Goal: Task Accomplishment & Management: Manage account settings

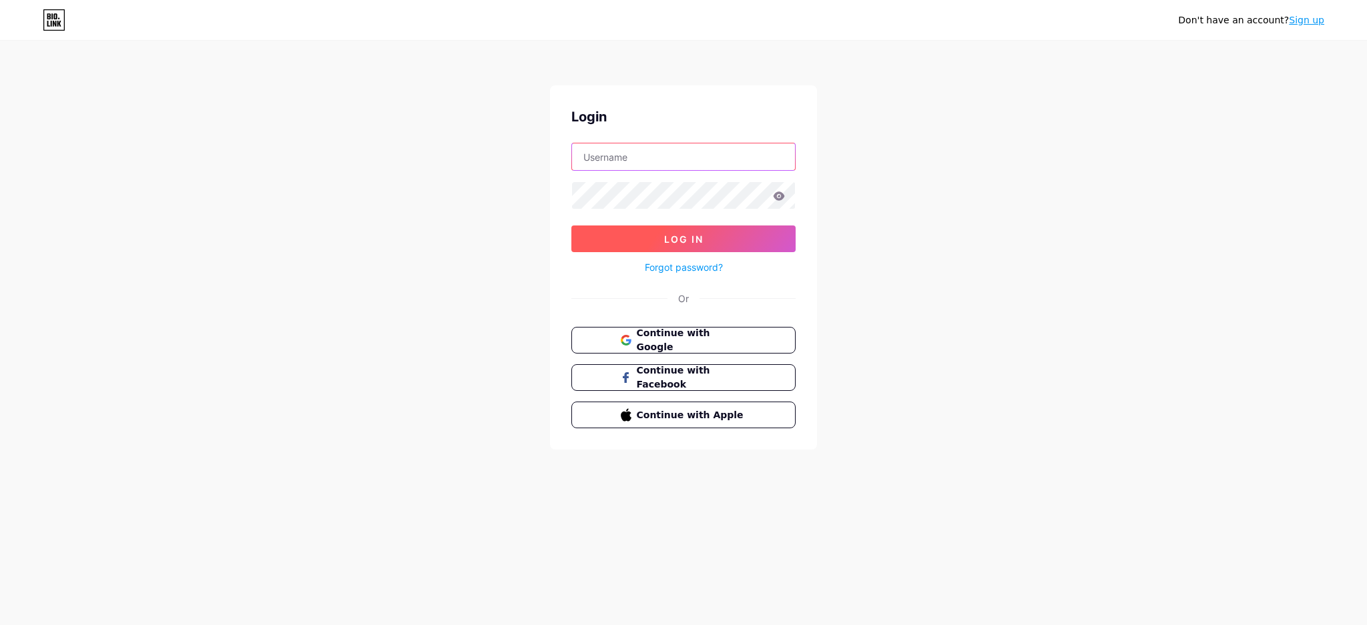
type input "[EMAIL_ADDRESS][DOMAIN_NAME]"
click at [719, 236] on button "Log In" at bounding box center [683, 239] width 224 height 27
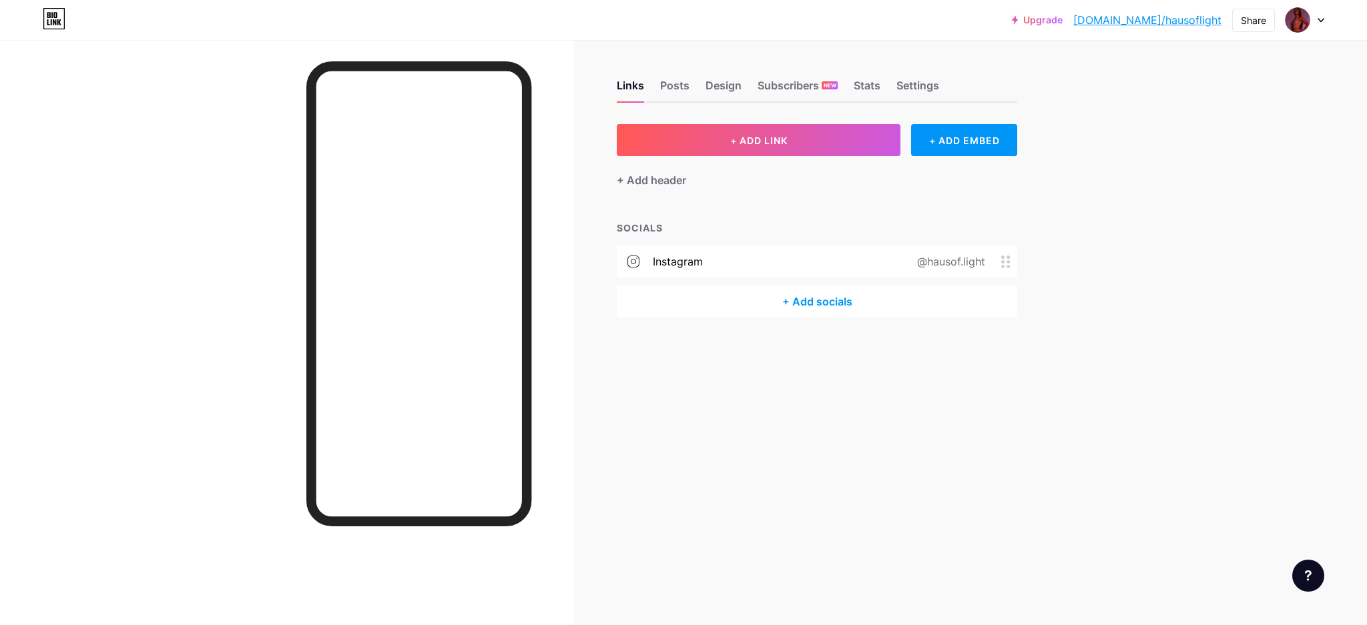
click at [757, 270] on div "instagram @hausof.light" at bounding box center [817, 262] width 400 height 32
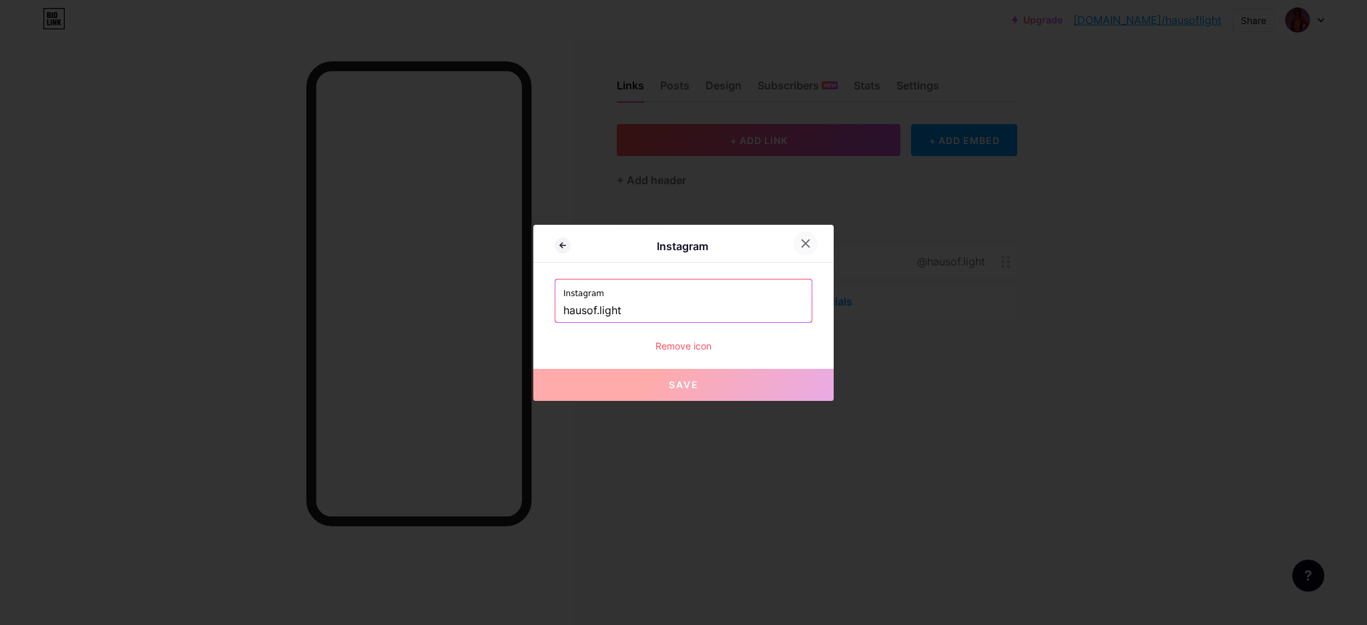
click at [801, 243] on icon at bounding box center [805, 243] width 11 height 11
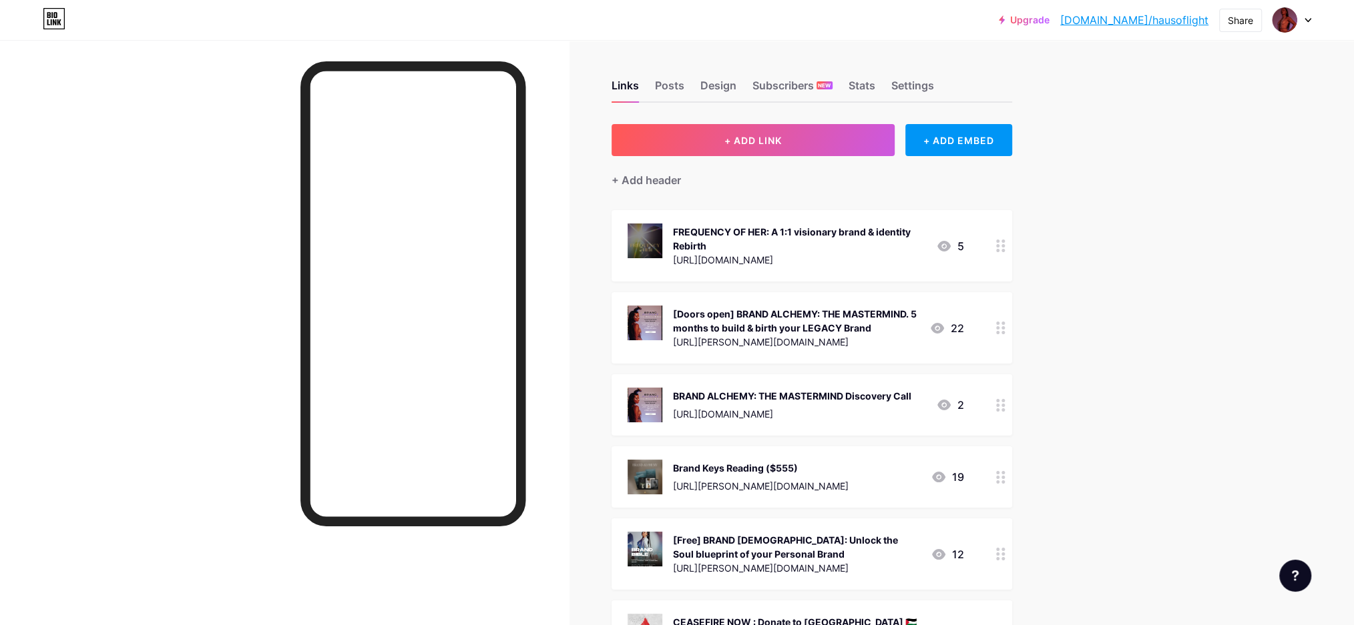
click at [999, 327] on circle at bounding box center [997, 327] width 3 height 3
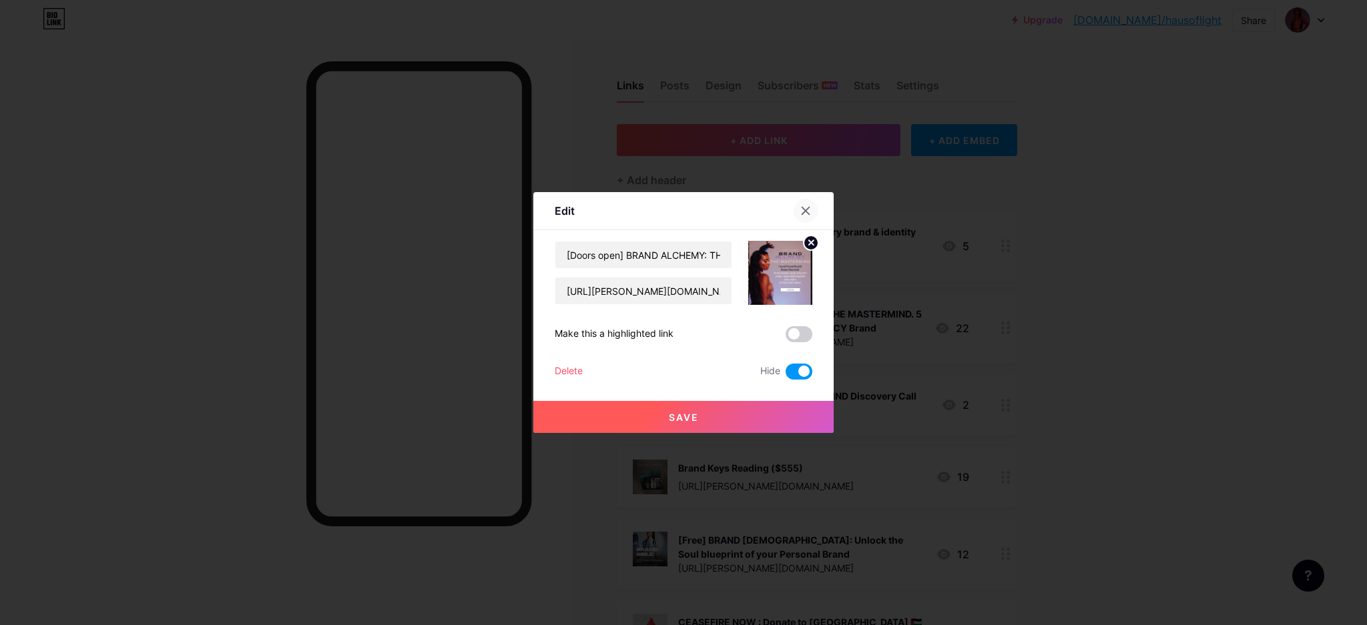
click at [800, 211] on icon at bounding box center [805, 211] width 11 height 11
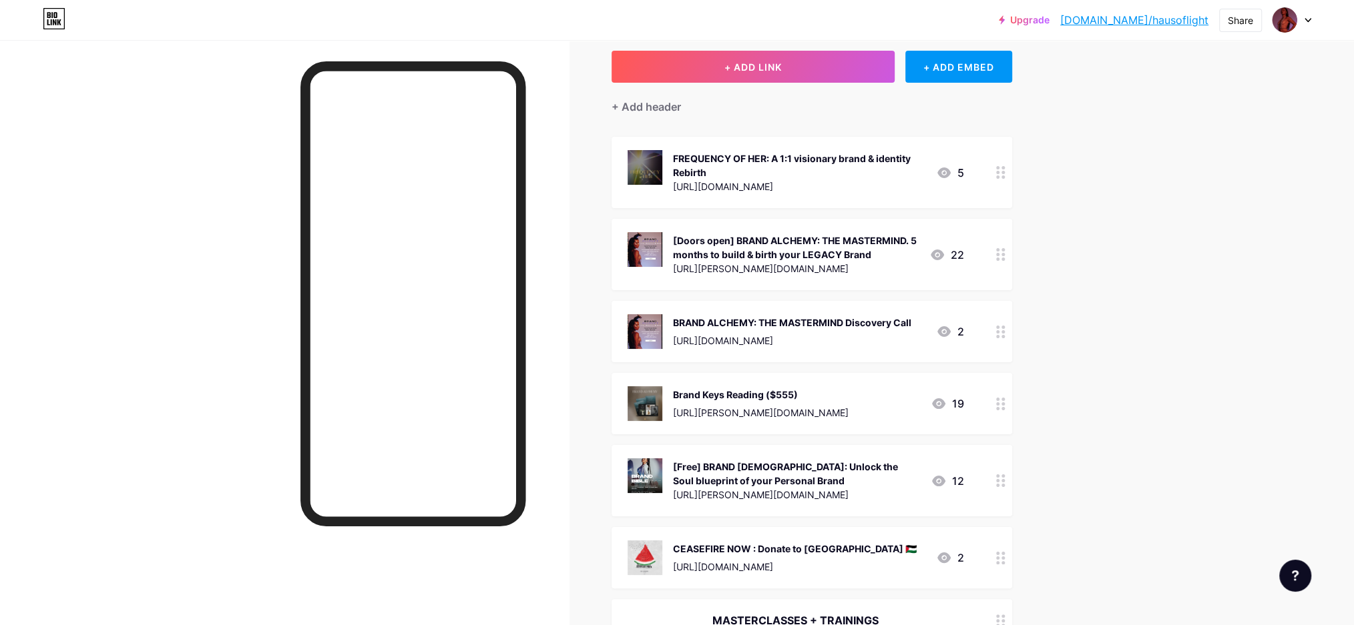
scroll to position [89, 0]
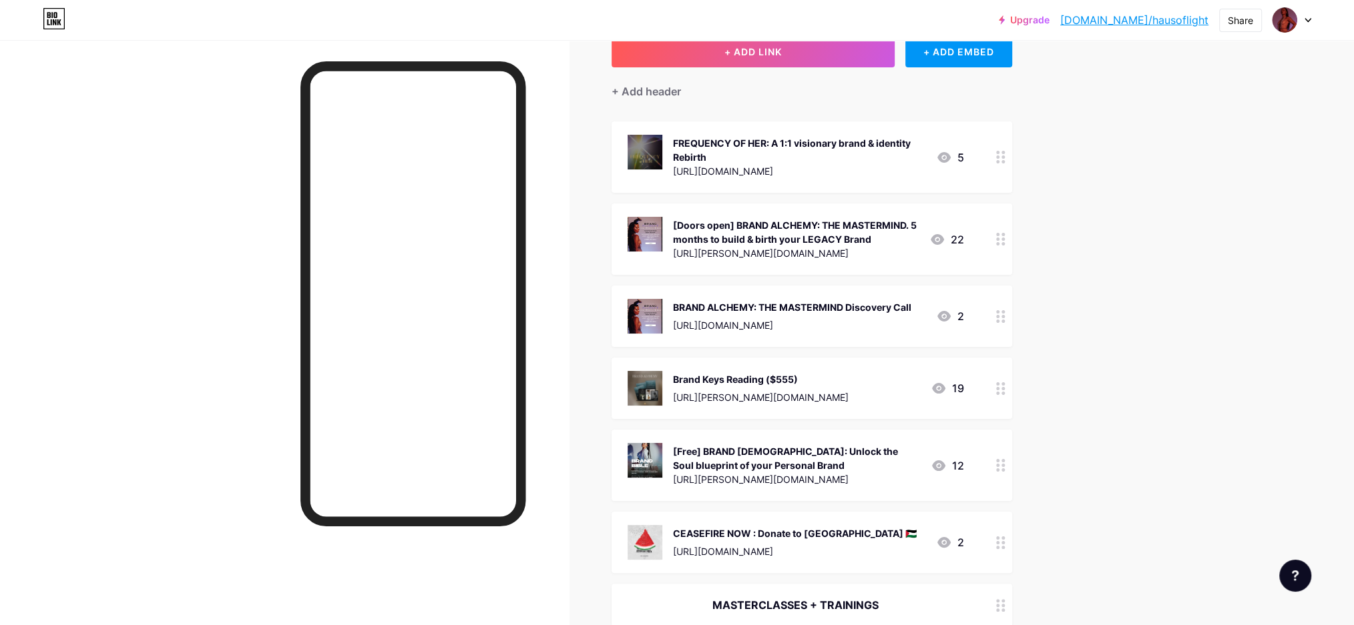
click at [1005, 468] on icon at bounding box center [1000, 465] width 9 height 13
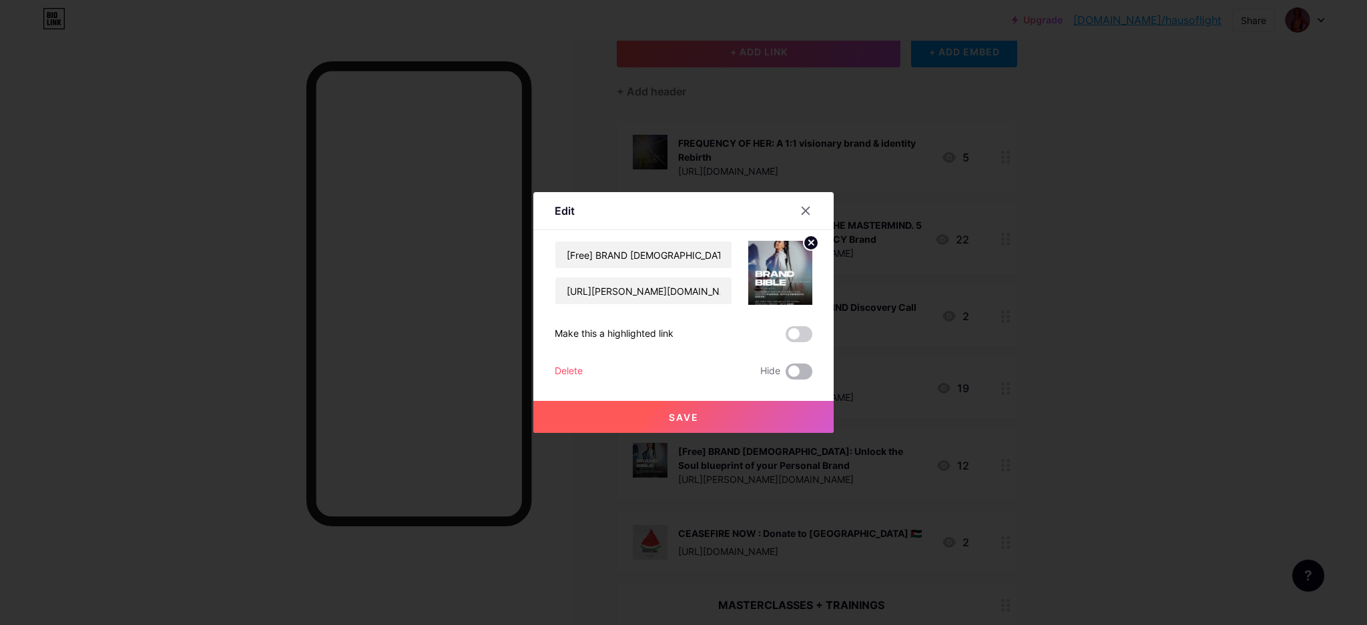
click at [798, 374] on span at bounding box center [799, 372] width 27 height 16
click at [786, 375] on input "checkbox" at bounding box center [786, 375] width 0 height 0
click at [1062, 373] on div at bounding box center [683, 312] width 1367 height 625
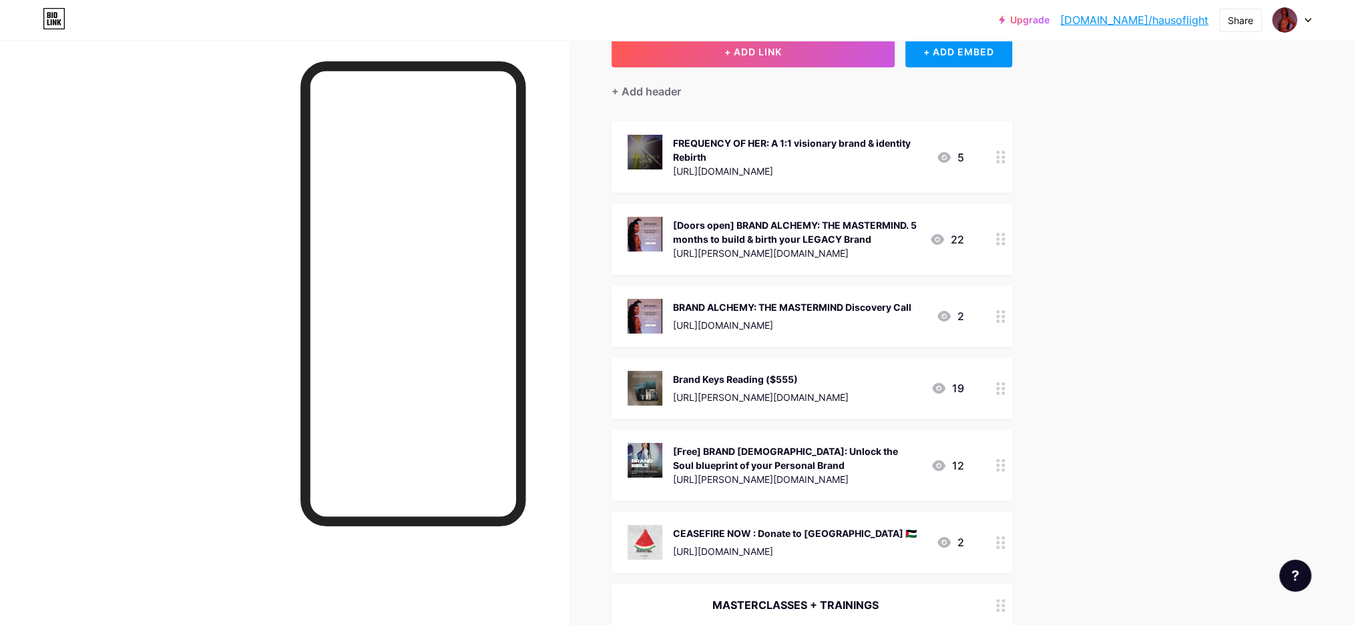
scroll to position [0, 0]
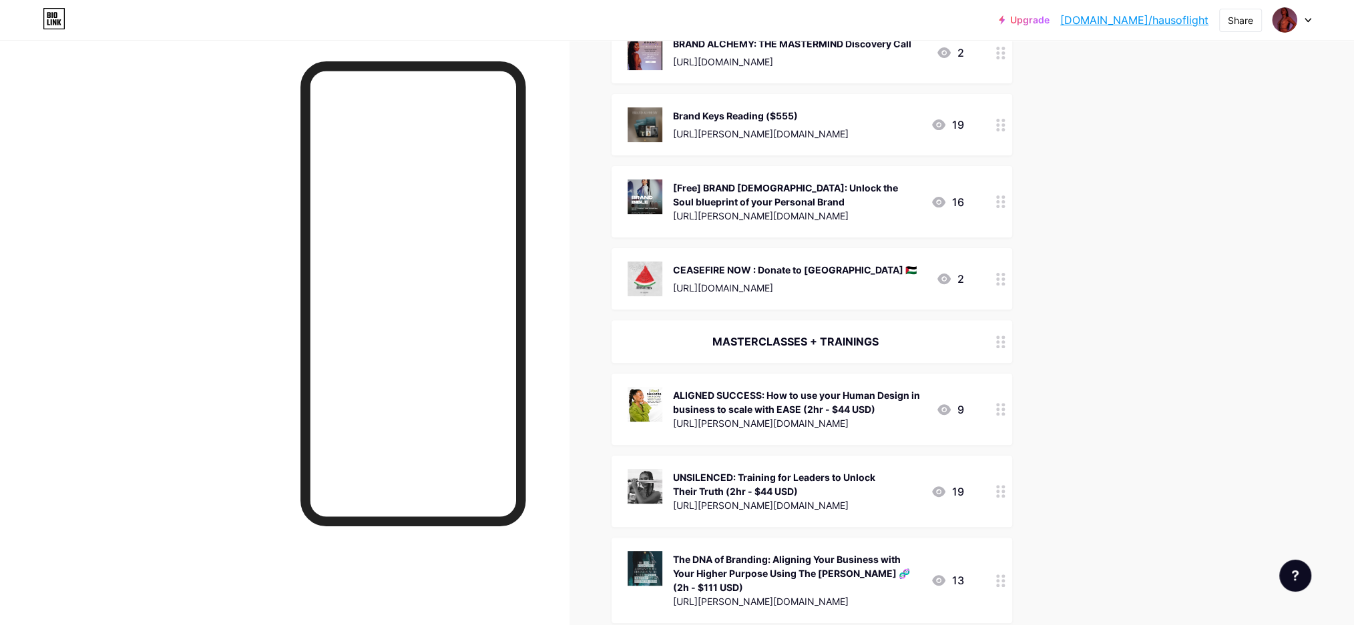
scroll to position [356, 0]
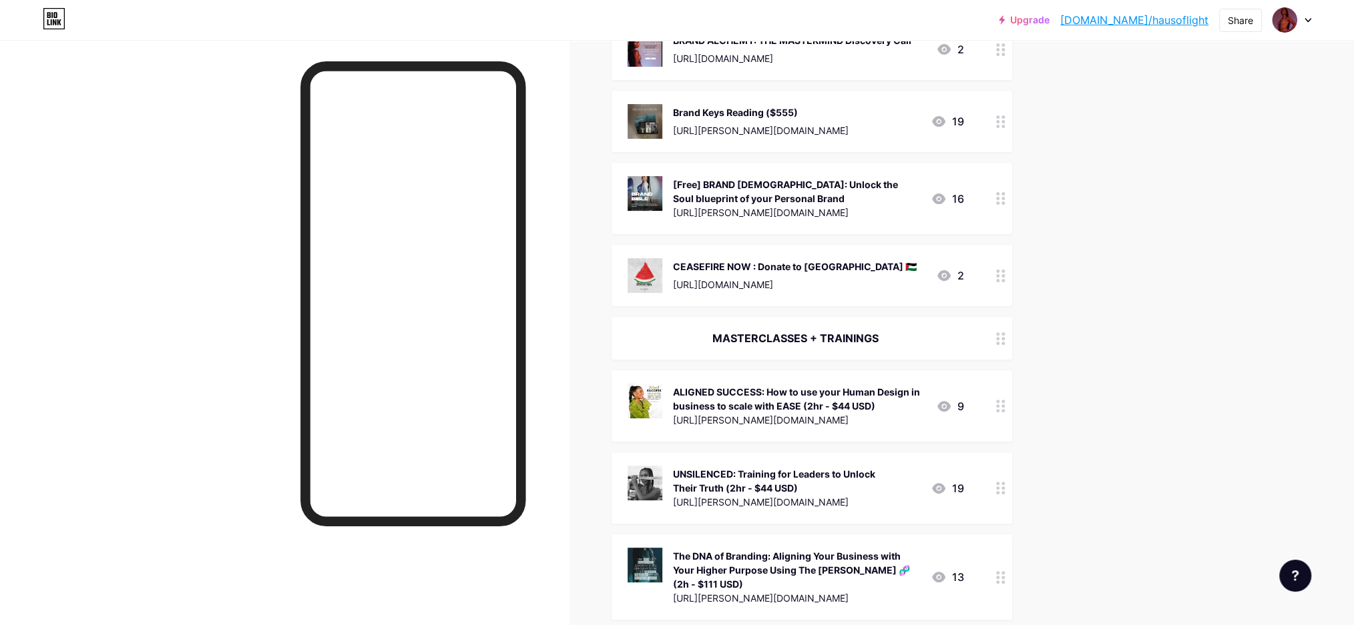
click at [1005, 192] on icon at bounding box center [1000, 198] width 9 height 13
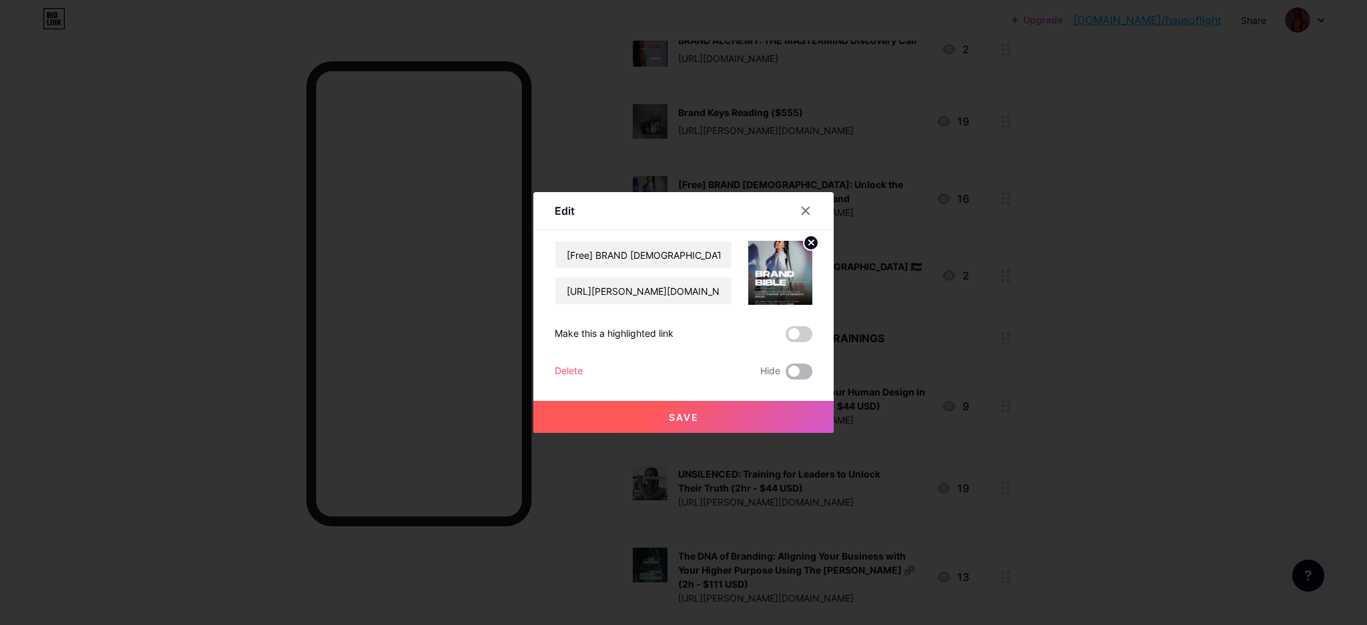
click at [786, 374] on span at bounding box center [799, 372] width 27 height 16
click at [786, 375] on input "checkbox" at bounding box center [786, 375] width 0 height 0
click at [739, 414] on button "Save" at bounding box center [683, 417] width 300 height 32
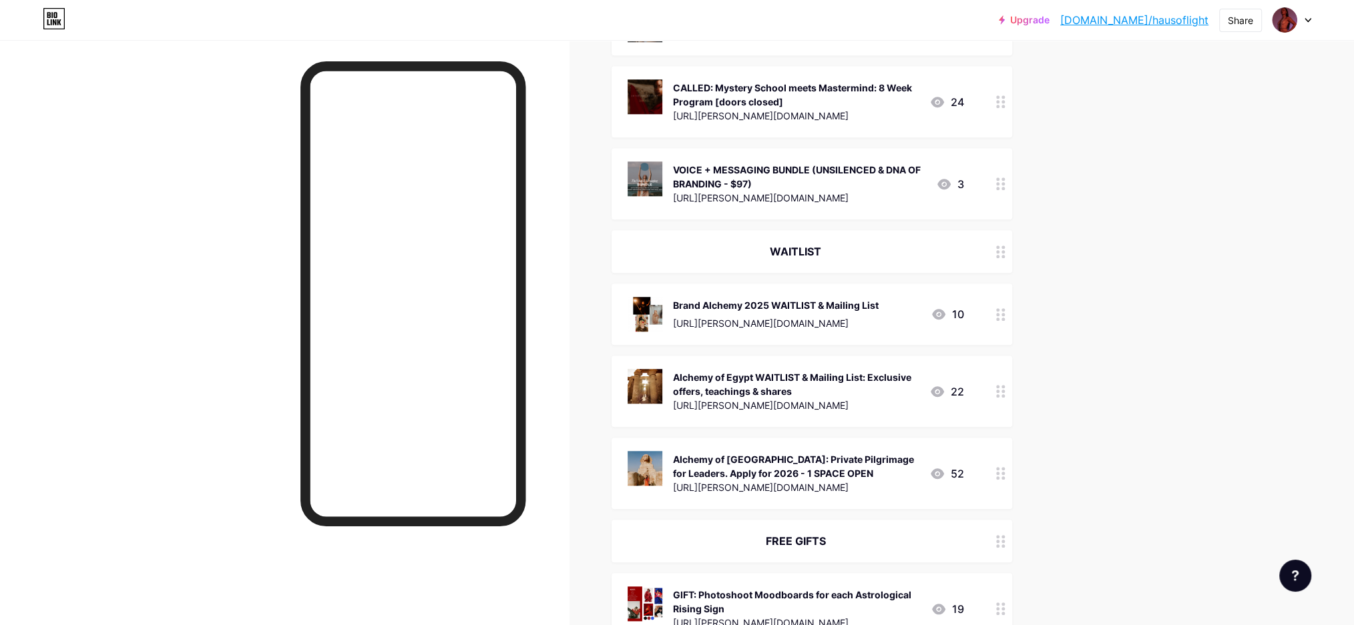
scroll to position [979, 0]
